Goal: Information Seeking & Learning: Learn about a topic

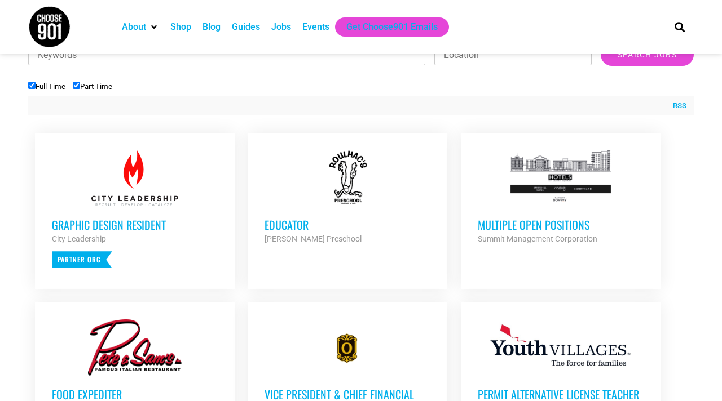
click at [519, 227] on h3 "Multiple Open Positions" at bounding box center [561, 225] width 166 height 15
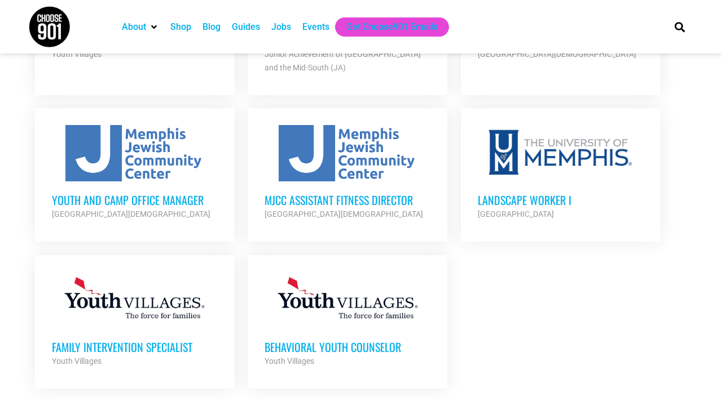
scroll to position [1241, 0]
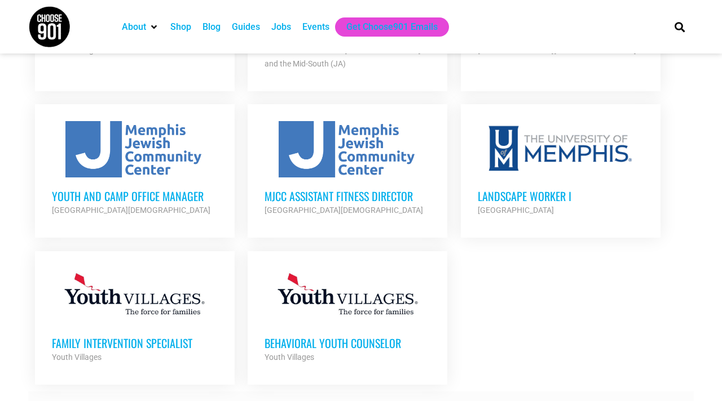
click at [397, 392] on link "Load more listings" at bounding box center [360, 405] width 665 height 26
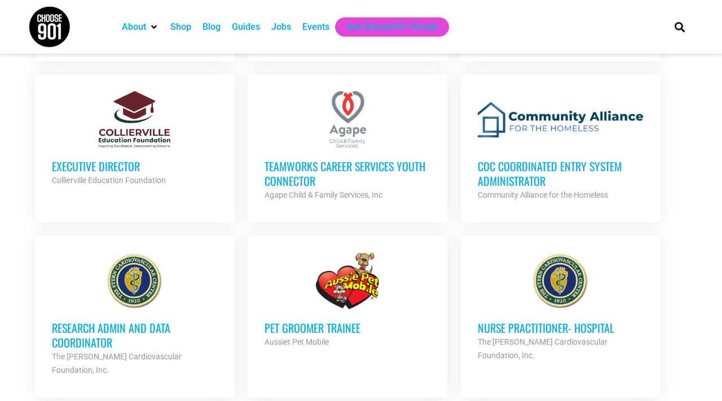
scroll to position [1557, 0]
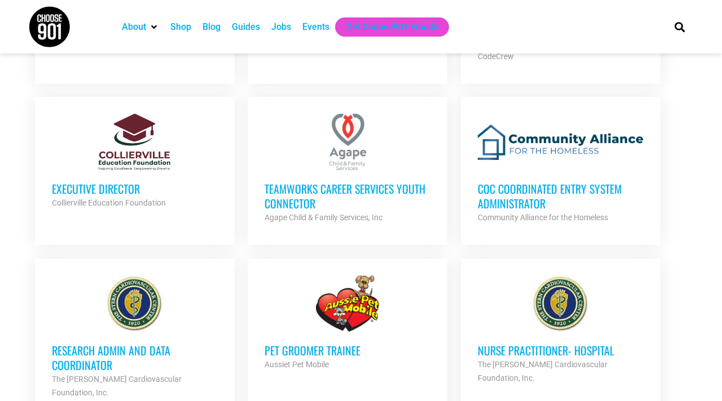
click at [117, 182] on h3 "Executive Director" at bounding box center [135, 189] width 166 height 15
click at [167, 170] on div "Executive Director Collierville Education Foundation Partner Org" at bounding box center [135, 189] width 166 height 39
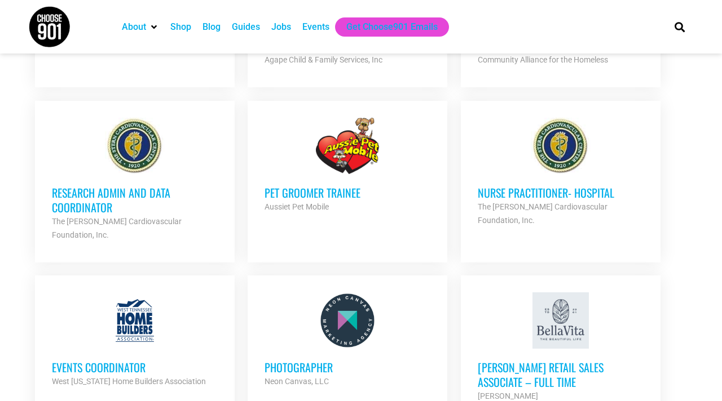
scroll to position [1737, 0]
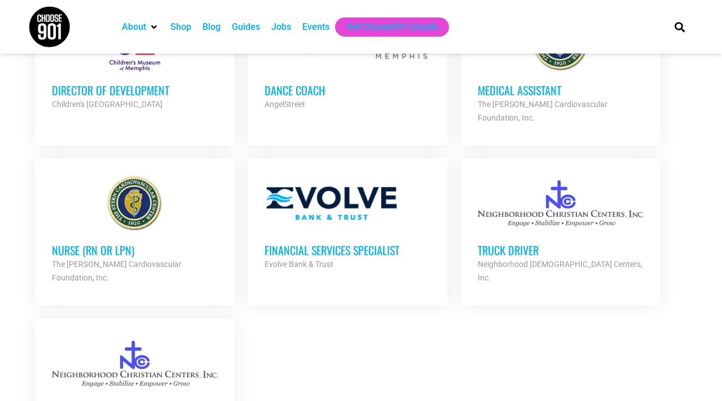
scroll to position [2323, 0]
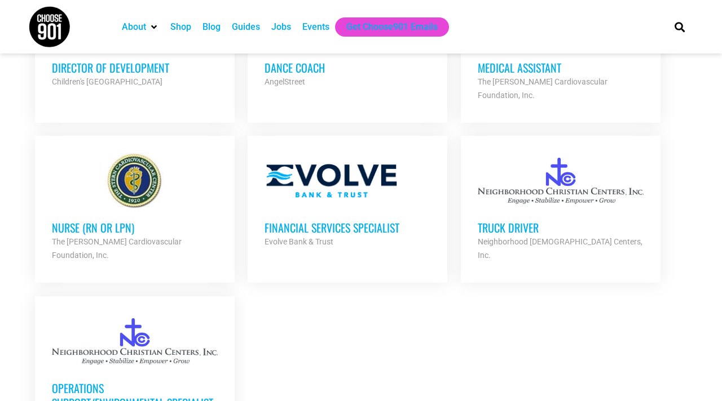
click at [139, 313] on div at bounding box center [135, 341] width 166 height 56
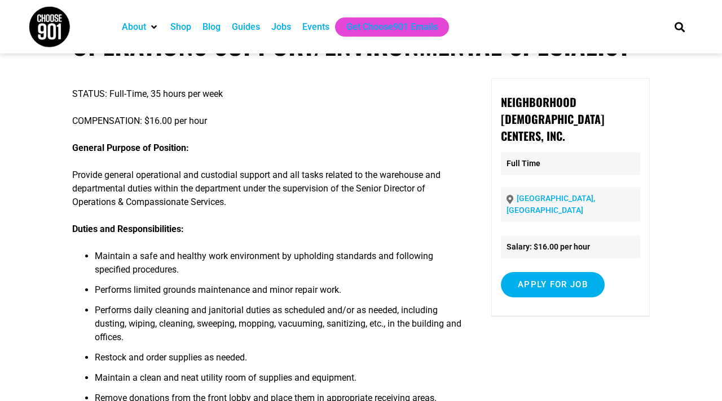
scroll to position [68, 0]
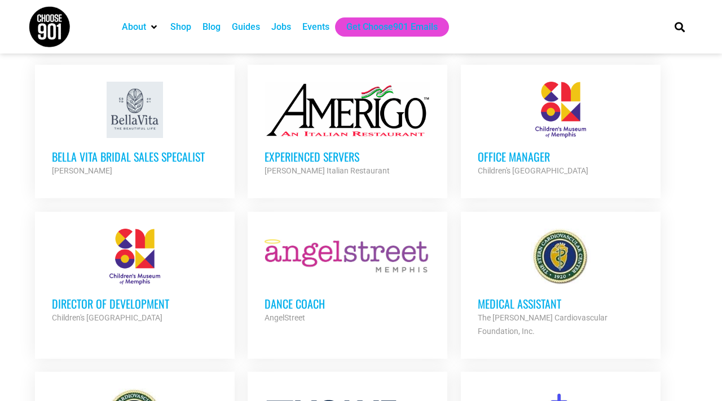
scroll to position [2098, 0]
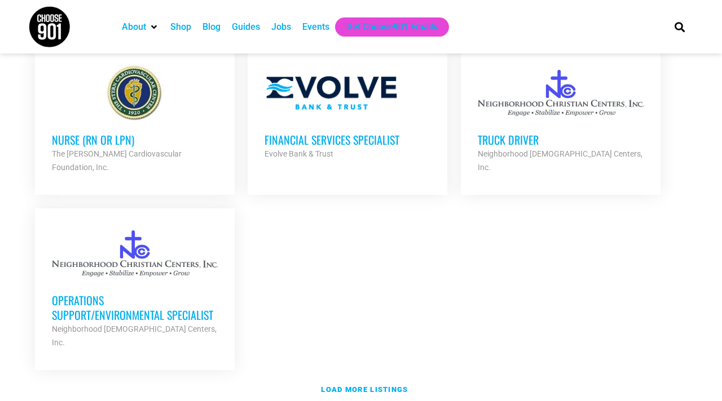
scroll to position [2436, 0]
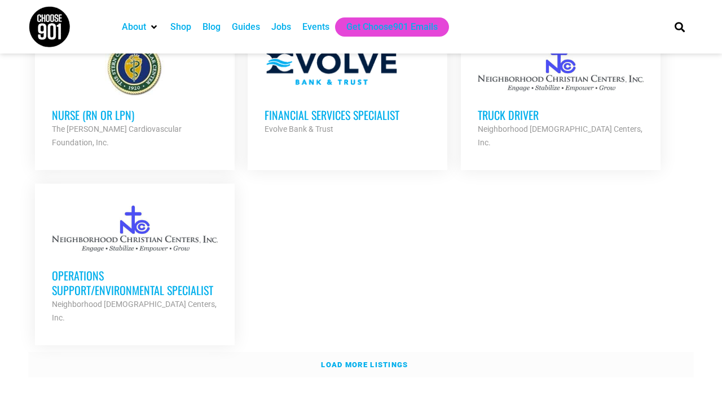
click at [339, 352] on link "Load more listings" at bounding box center [360, 365] width 665 height 26
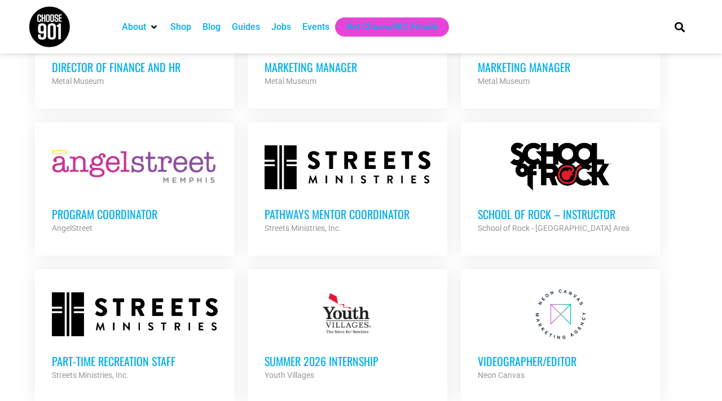
scroll to position [2842, 0]
